Goal: Find contact information: Find contact information

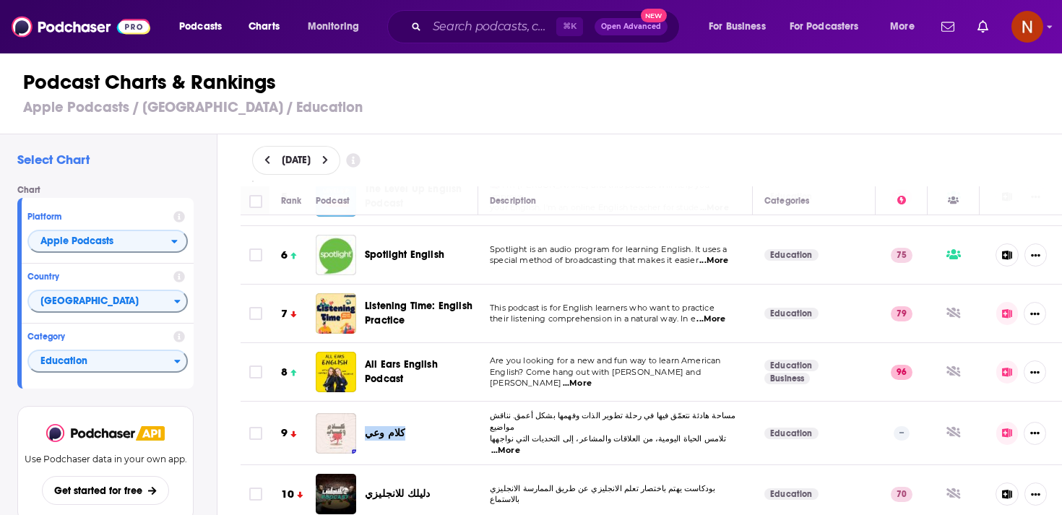
scroll to position [286, 0]
click at [364, 364] on div "All Ears English Podcast" at bounding box center [403, 373] width 175 height 40
click at [388, 369] on span "All Ears English Podcast" at bounding box center [401, 372] width 73 height 27
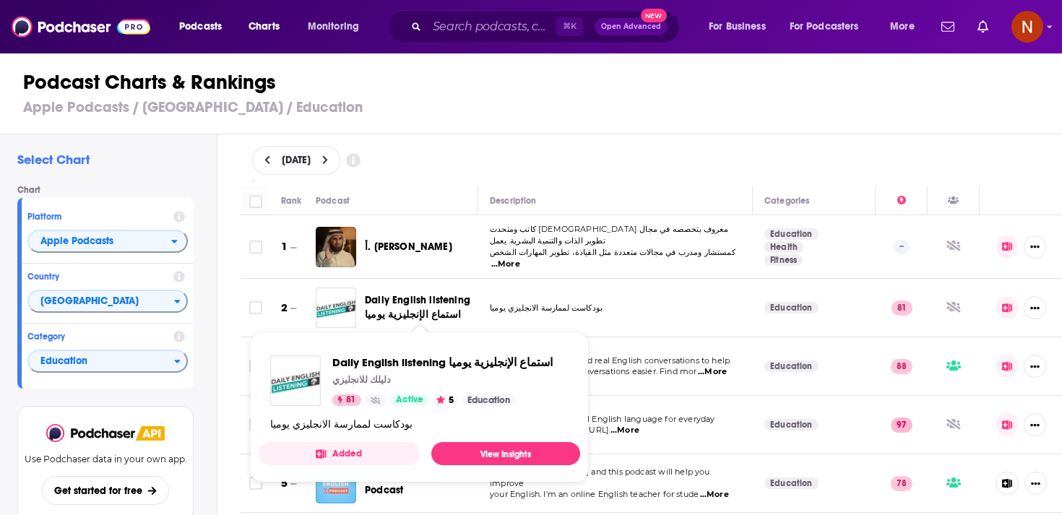
click at [423, 301] on span "Daily English listening ‏استماع الإنجليزية يوميا" at bounding box center [418, 307] width 106 height 27
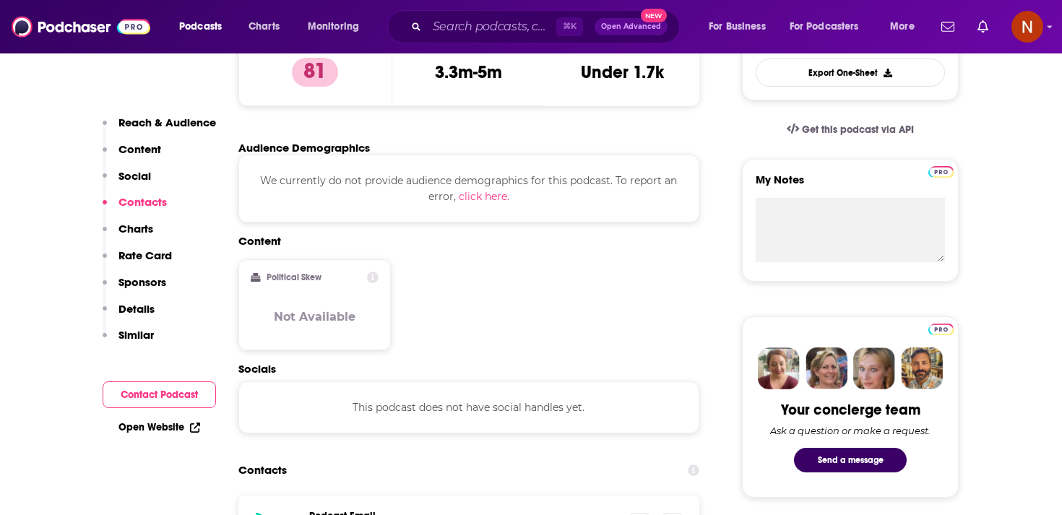
scroll to position [774, 0]
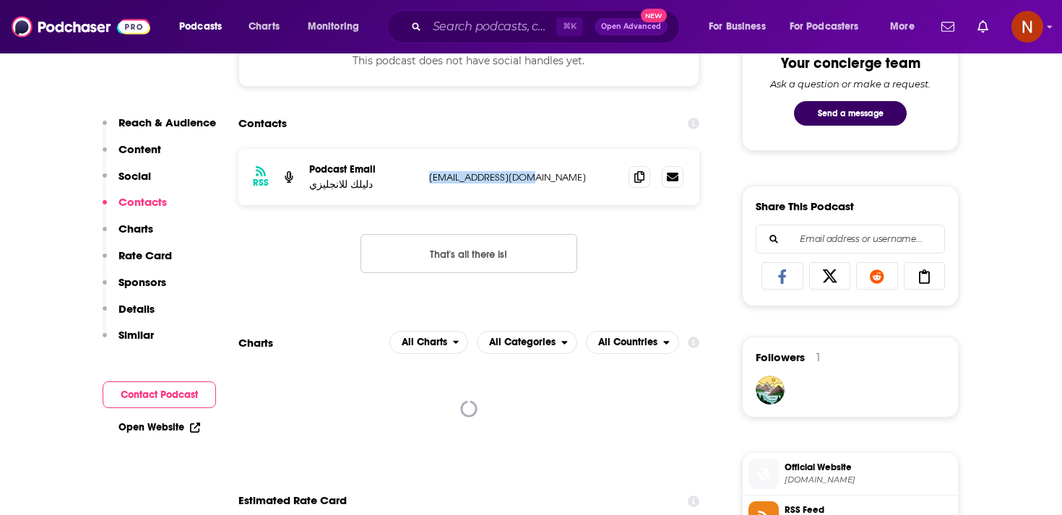
drag, startPoint x: 430, startPoint y: 178, endPoint x: 551, endPoint y: 178, distance: 120.7
click at [551, 178] on p "[EMAIL_ADDRESS][DOMAIN_NAME]" at bounding box center [523, 177] width 188 height 12
copy p "[EMAIL_ADDRESS][DOMAIN_NAME]"
click at [600, 223] on div "RSS Podcast Email دليلك للانجليزي [EMAIL_ADDRESS][DOMAIN_NAME] [EMAIL_ADDRESS][…" at bounding box center [468, 222] width 461 height 147
